Goal: Browse casually

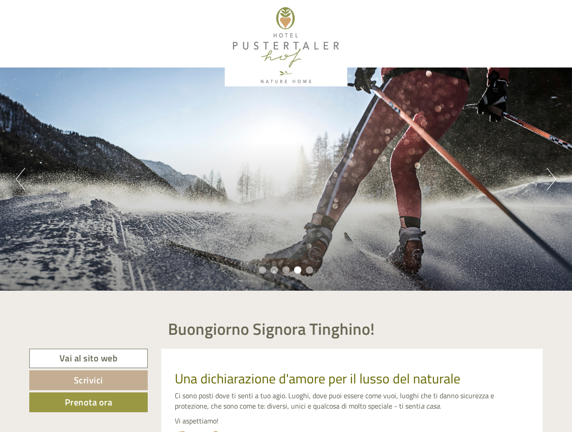
click at [286, 216] on div "Previous Next 1 2 3 4 5" at bounding box center [286, 179] width 572 height 223
click at [20, 179] on button "Previous" at bounding box center [20, 179] width 9 height 23
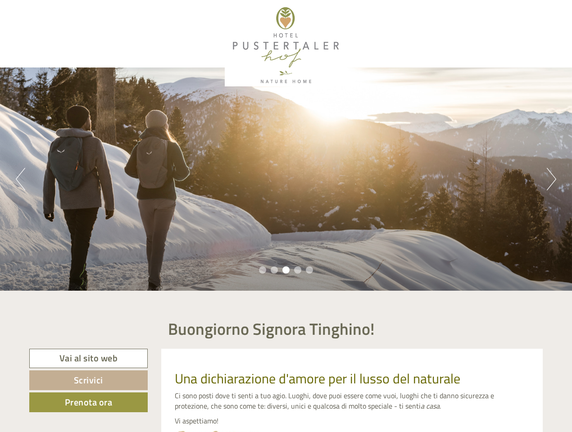
click at [286, 179] on div "Previous Next 1 2 3 4 5" at bounding box center [286, 179] width 572 height 223
click at [551, 179] on button "Next" at bounding box center [550, 179] width 9 height 23
click at [262, 270] on li "1" at bounding box center [262, 269] width 7 height 7
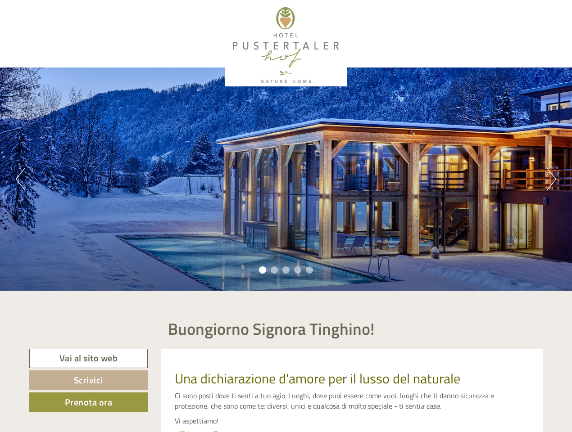
click at [274, 270] on li "2" at bounding box center [273, 269] width 7 height 7
click at [286, 270] on li "3" at bounding box center [285, 269] width 7 height 7
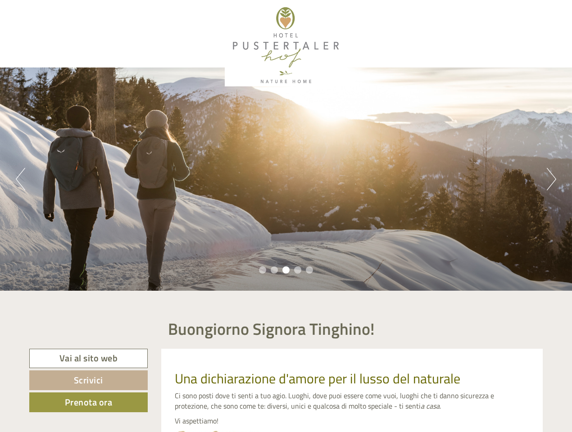
click at [297, 270] on li "4" at bounding box center [297, 269] width 7 height 7
click at [309, 270] on li "5" at bounding box center [309, 269] width 7 height 7
